Goal: Complete application form

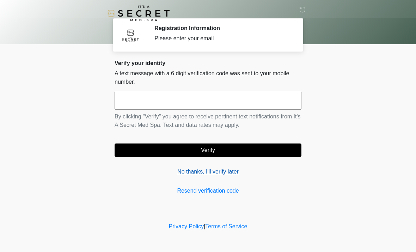
click at [219, 175] on link "No thanks, I'll verify later" at bounding box center [208, 171] width 187 height 8
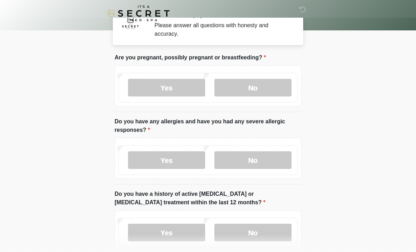
scroll to position [14, 0]
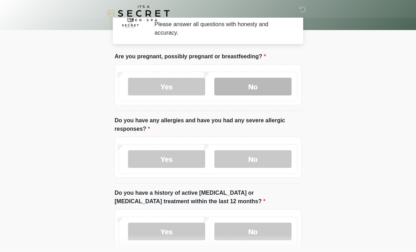
click at [270, 86] on label "No" at bounding box center [252, 87] width 77 height 18
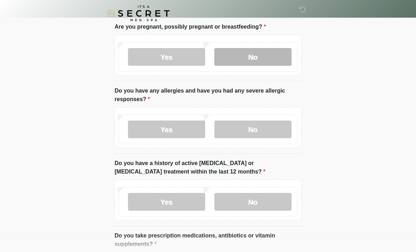
scroll to position [47, 0]
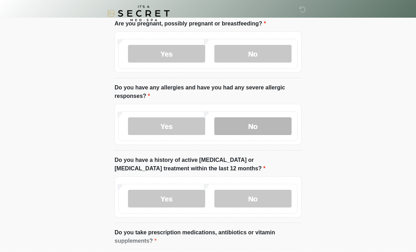
click at [263, 131] on label "No" at bounding box center [252, 126] width 77 height 18
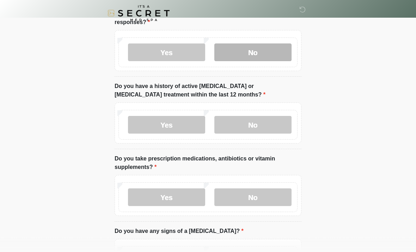
scroll to position [121, 0]
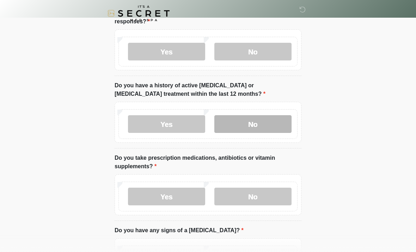
click at [268, 127] on label "No" at bounding box center [252, 124] width 77 height 18
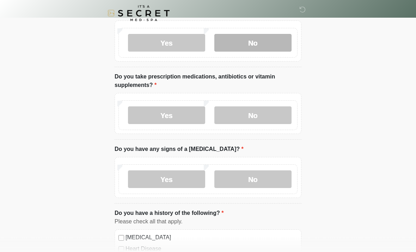
scroll to position [203, 0]
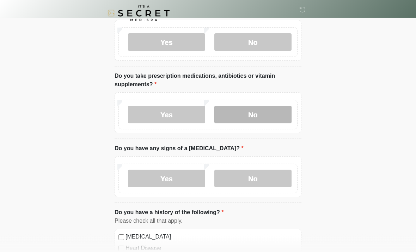
click at [268, 113] on label "No" at bounding box center [252, 115] width 77 height 18
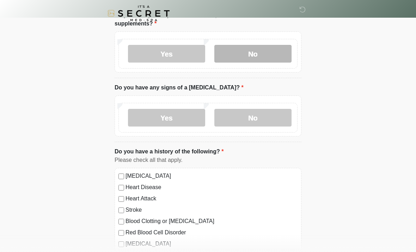
scroll to position [266, 0]
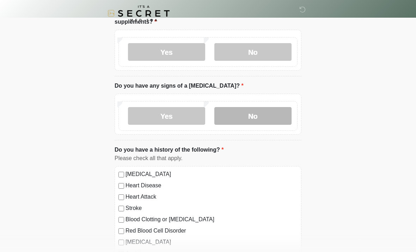
click at [256, 116] on label "No" at bounding box center [252, 116] width 77 height 18
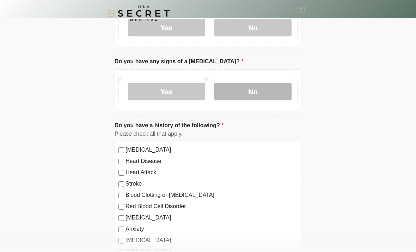
scroll to position [340, 0]
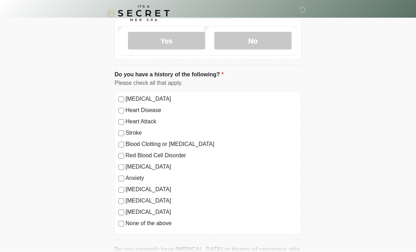
click at [126, 130] on label "Stroke" at bounding box center [212, 133] width 172 height 8
click at [126, 95] on label "[MEDICAL_DATA]" at bounding box center [212, 99] width 172 height 8
click at [121, 117] on div "Heart Attack" at bounding box center [208, 121] width 179 height 8
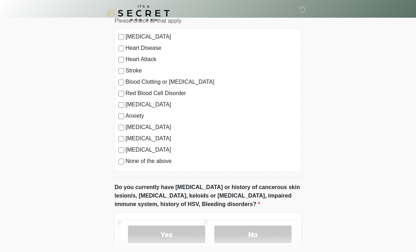
scroll to position [404, 0]
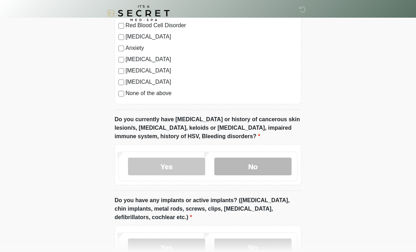
click at [259, 166] on label "No" at bounding box center [252, 167] width 77 height 18
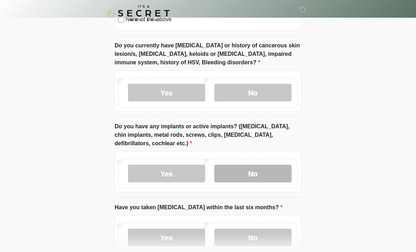
click at [267, 167] on label "No" at bounding box center [252, 174] width 77 height 18
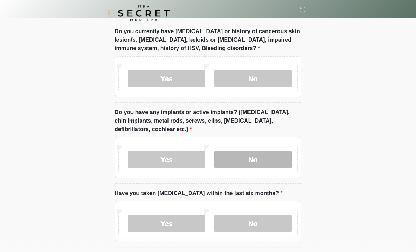
scroll to position [587, 0]
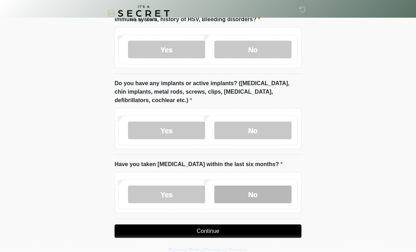
click at [264, 196] on label "No" at bounding box center [252, 194] width 77 height 18
click at [269, 233] on button "Continue" at bounding box center [208, 230] width 187 height 13
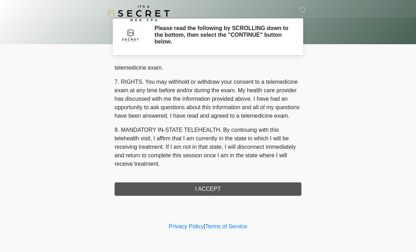
scroll to position [299, 0]
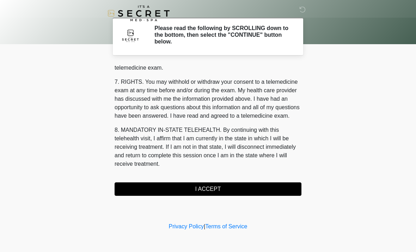
click at [253, 189] on button "I ACCEPT" at bounding box center [208, 188] width 187 height 13
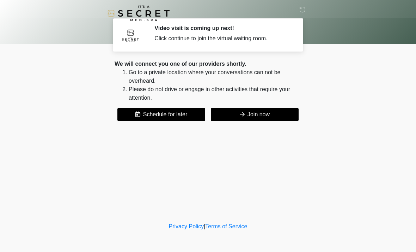
click at [261, 116] on button "Join now" at bounding box center [255, 114] width 88 height 13
